Goal: Communication & Community: Ask a question

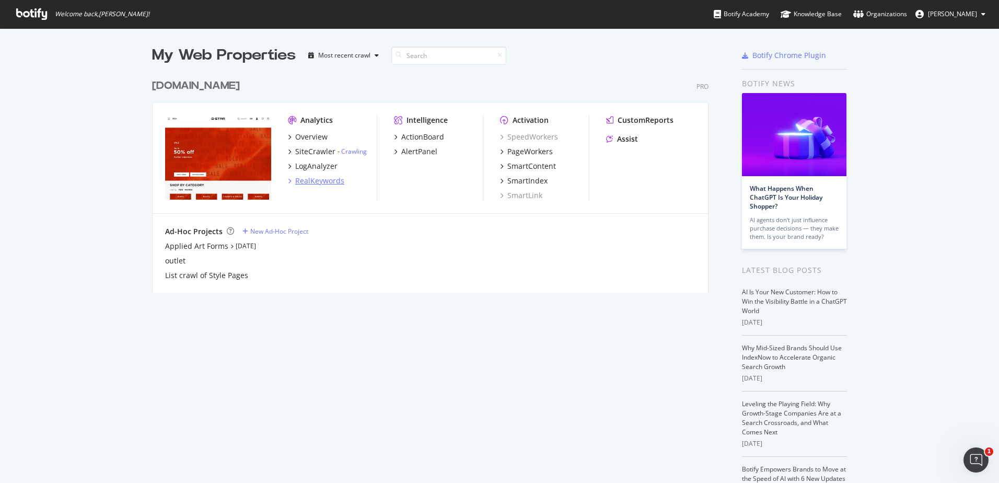
click at [318, 182] on div "RealKeywords" at bounding box center [319, 181] width 49 height 10
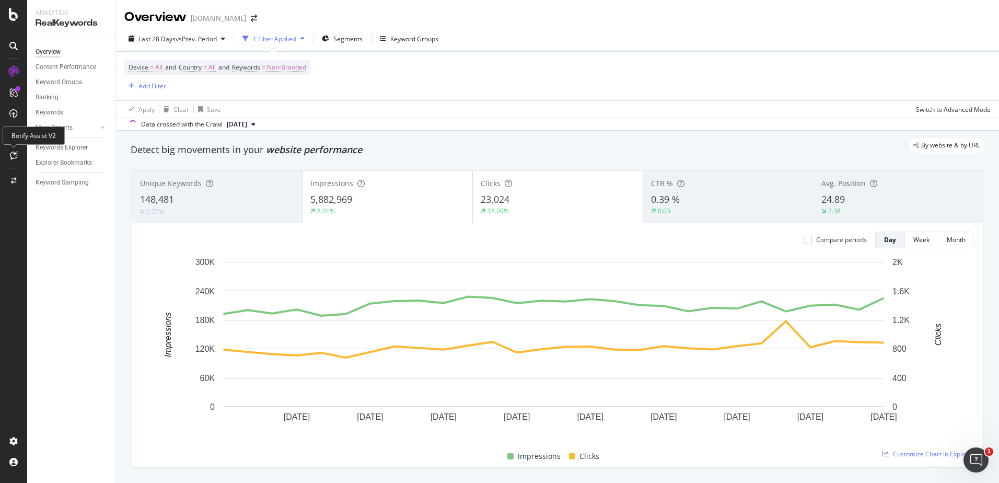
click at [7, 156] on div at bounding box center [13, 155] width 17 height 17
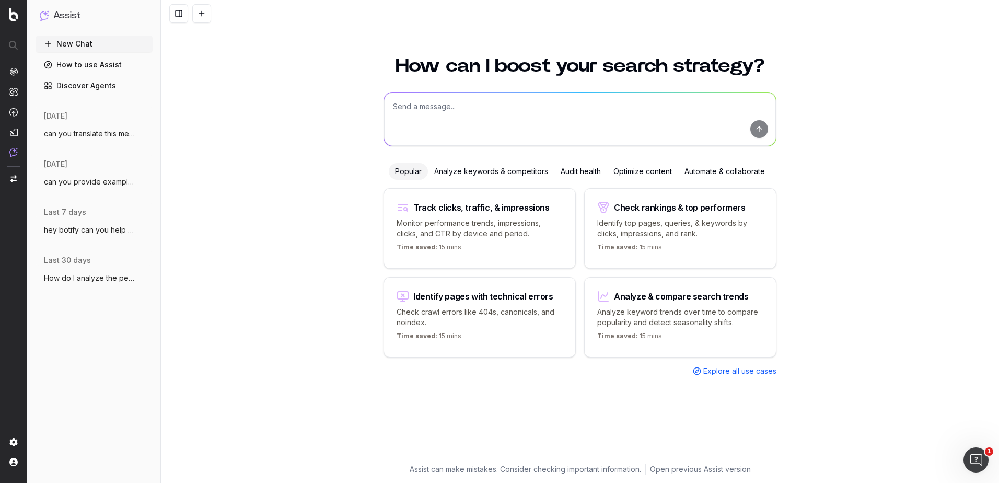
click at [575, 102] on textarea at bounding box center [580, 119] width 392 height 53
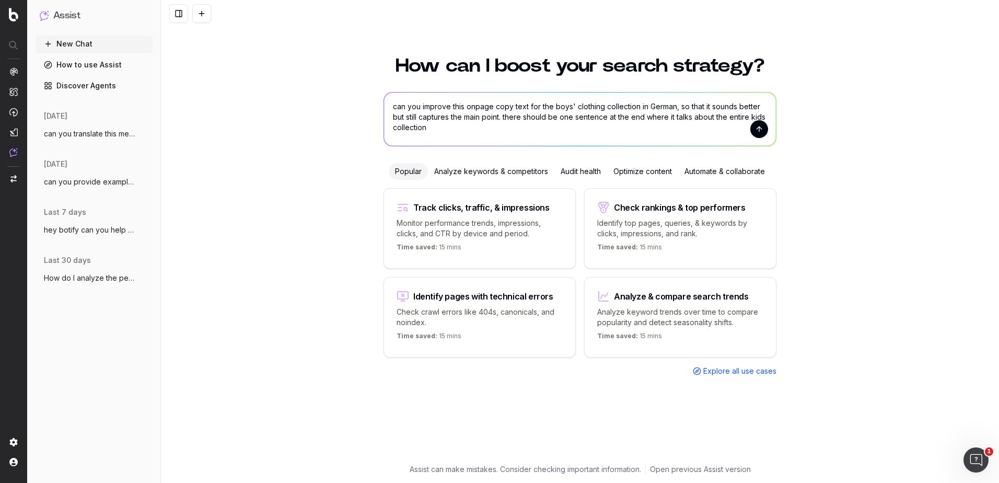
click at [429, 129] on textarea "can you improve this onpage copy text for the boys' clothing collection in Germ…" at bounding box center [580, 119] width 392 height 53
paste textarea "Jongenskleding Opgelet, jonge trendsetters en modieuze kids! Maak je klaar om o…"
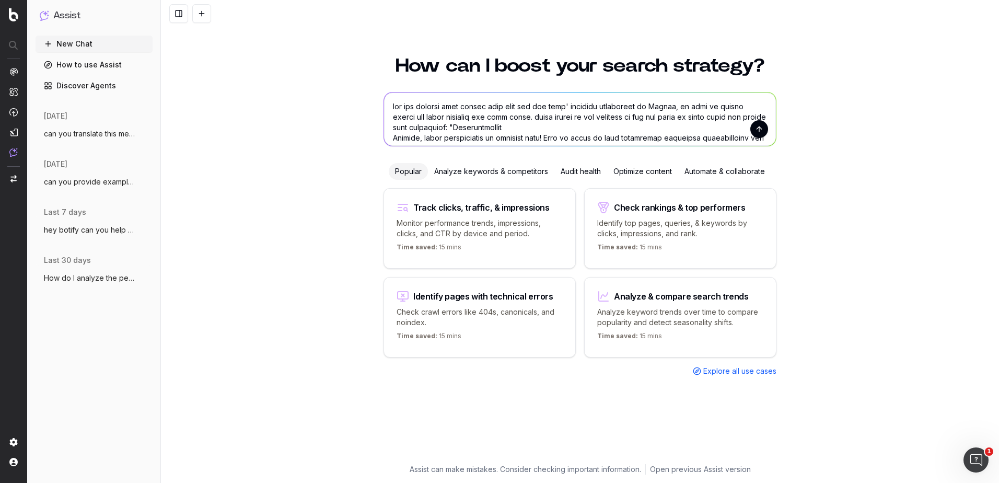
scroll to position [74, 0]
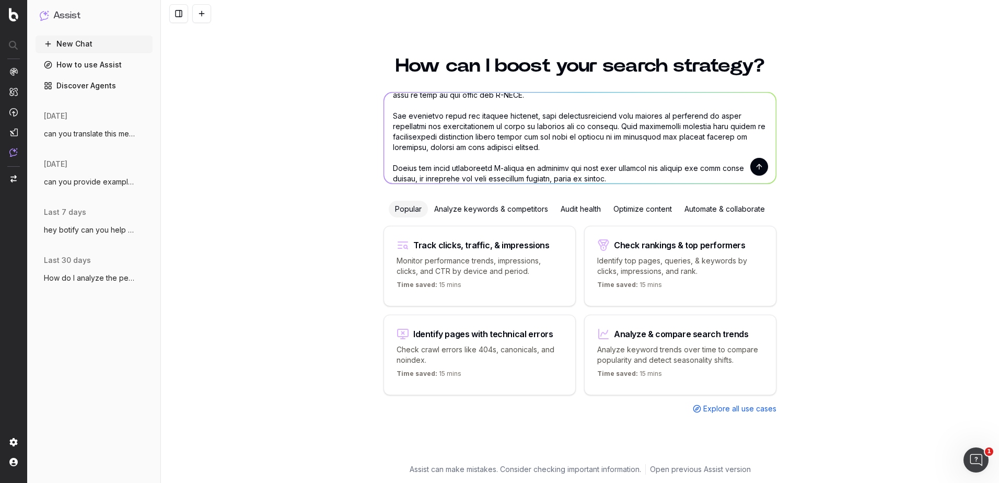
type textarea "can you improve this onpage copy text for the boys' clothing collection in Germ…"
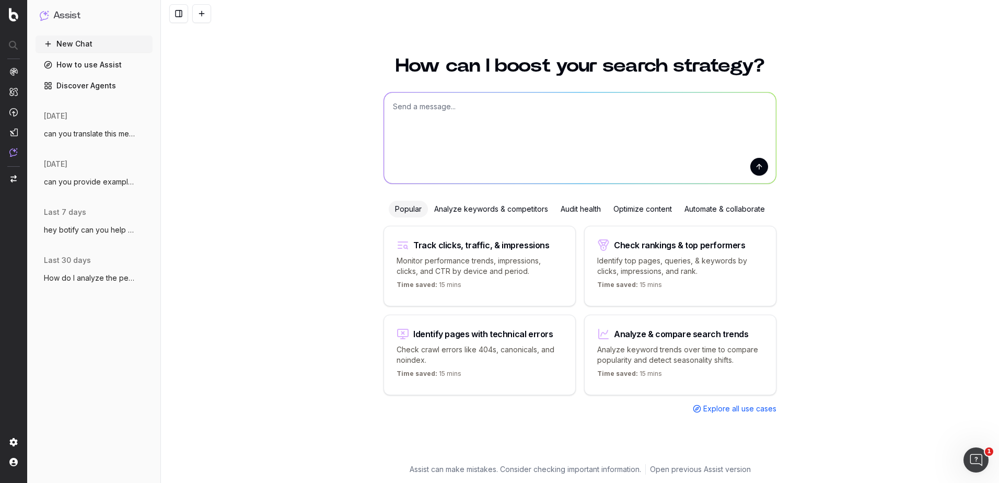
scroll to position [0, 0]
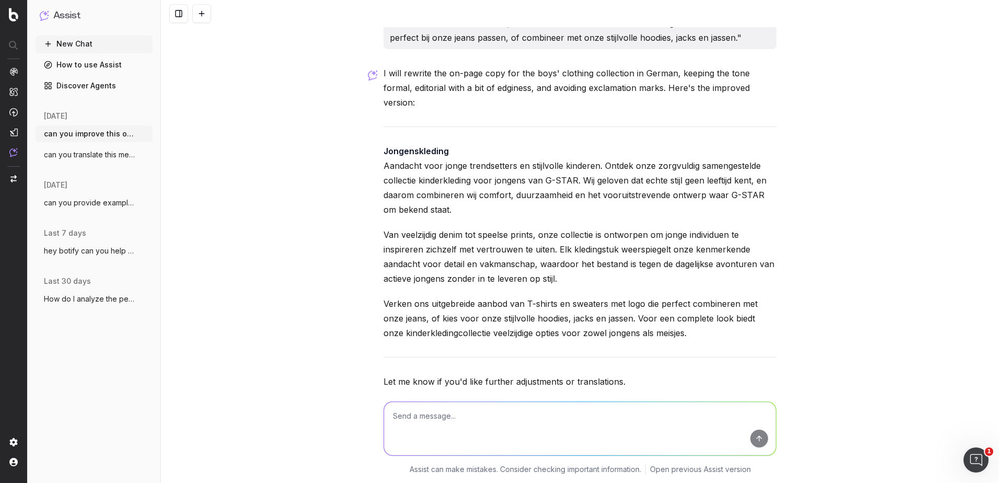
scroll to position [248, 0]
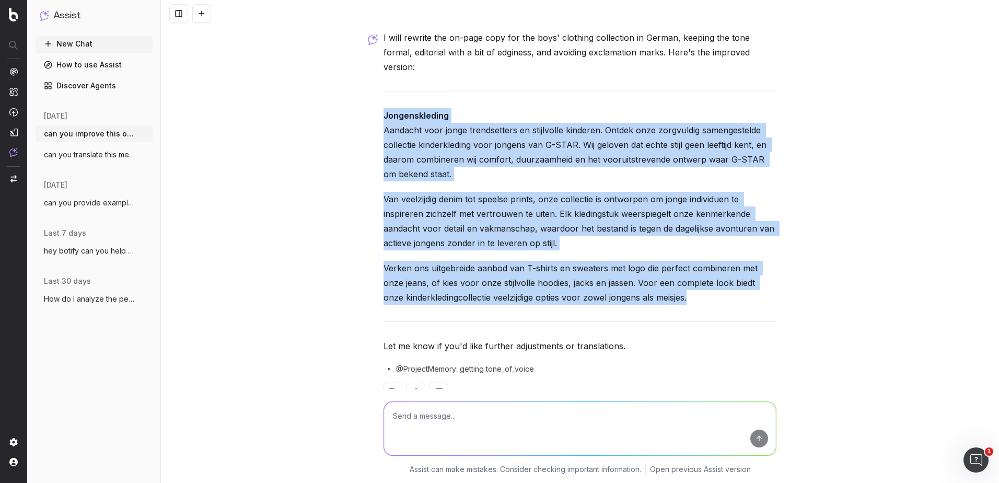
drag, startPoint x: 685, startPoint y: 271, endPoint x: 373, endPoint y: 89, distance: 360.8
click at [373, 89] on div "can you improve this onpage copy text for the boys' clothing collection in Germ…" at bounding box center [580, 241] width 838 height 483
copy div "Jongenskleding Aandacht voor jonge trendsetters en stijlvolle kinderen. Ontdek …"
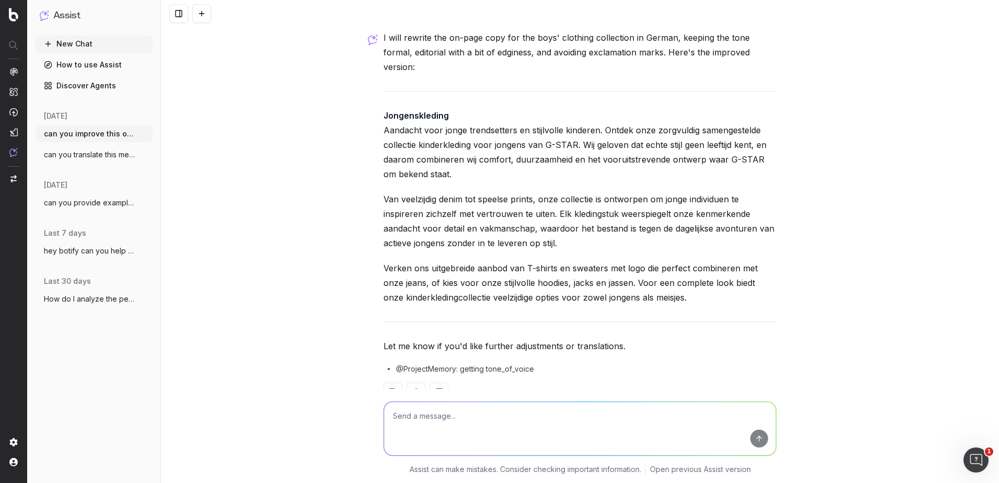
click at [803, 334] on div "can you improve this onpage copy text for the boys' clothing collection in Germ…" at bounding box center [580, 241] width 838 height 483
